Goal: Check status: Check status

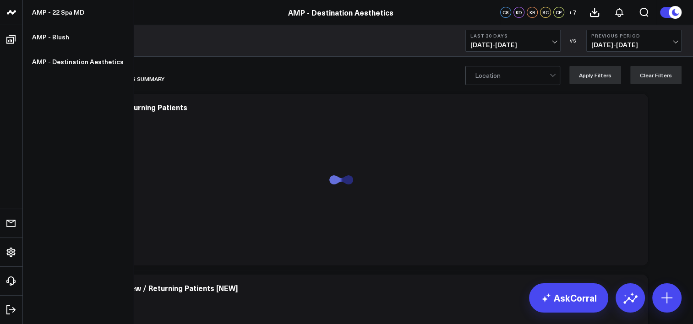
click at [10, 20] on link at bounding box center [11, 12] width 23 height 25
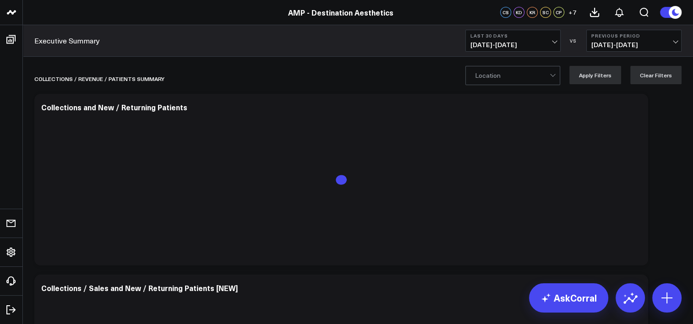
click at [74, 62] on div "Location Apply Filters Clear Filters" at bounding box center [358, 75] width 670 height 37
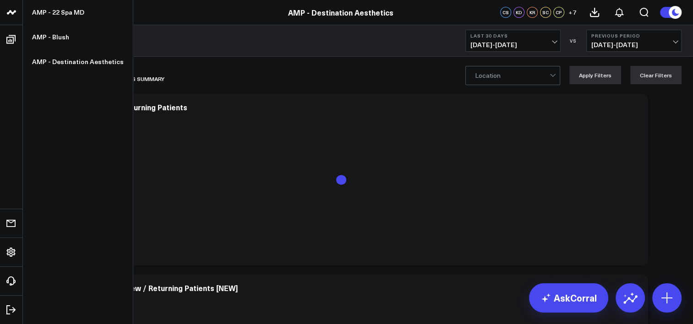
click at [5, 9] on link at bounding box center [11, 12] width 23 height 25
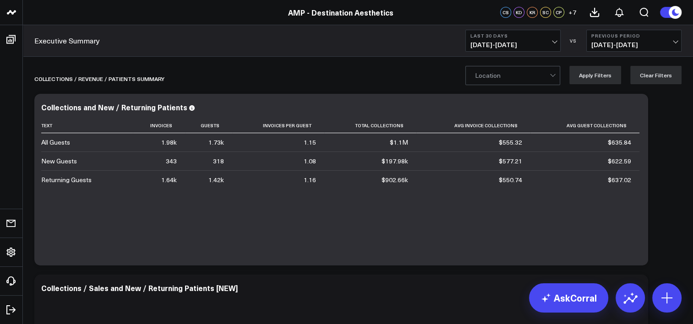
click at [557, 40] on button "Last 30 Days 08/04/25 - 09/02/25" at bounding box center [512, 41] width 95 height 22
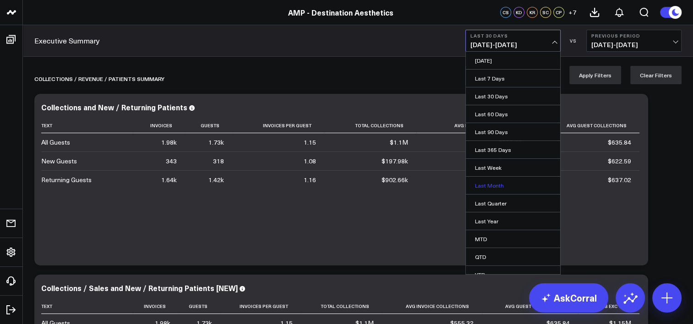
click at [516, 185] on link "Last Month" at bounding box center [513, 185] width 94 height 17
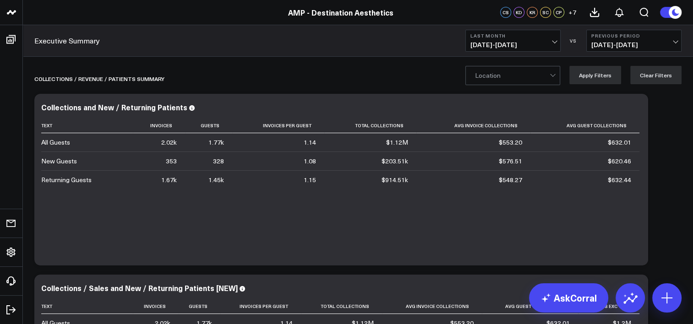
click at [542, 70] on div at bounding box center [512, 75] width 75 height 18
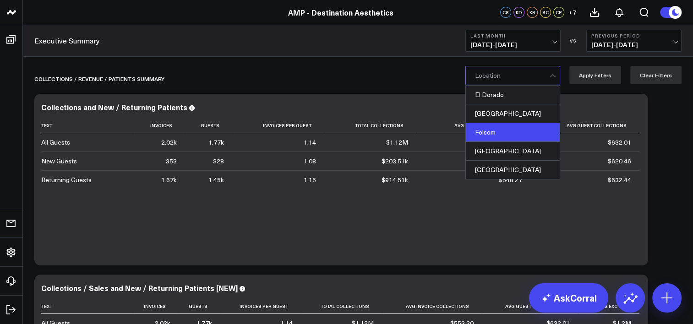
click at [506, 127] on div "Folsom" at bounding box center [513, 132] width 94 height 19
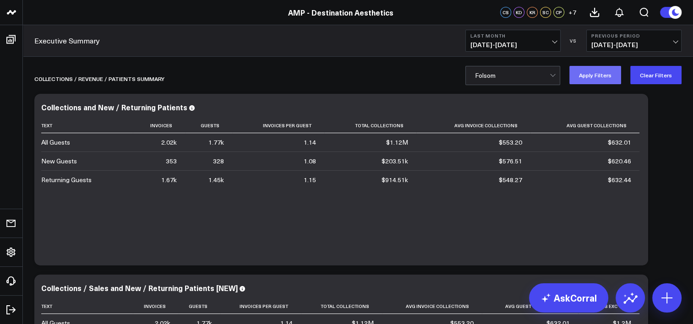
click at [603, 79] on button "Apply Filters" at bounding box center [595, 75] width 52 height 18
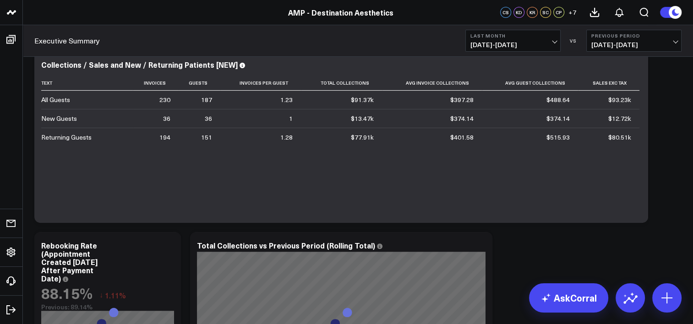
scroll to position [228, 0]
